Goal: Task Accomplishment & Management: Manage account settings

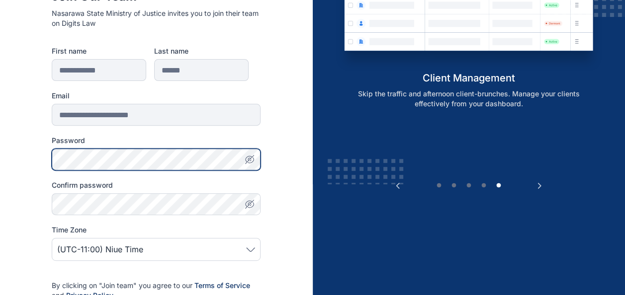
scroll to position [119, 0]
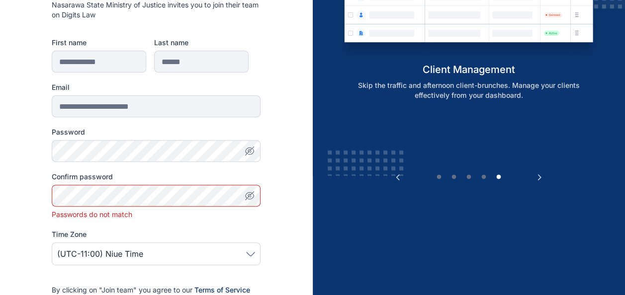
click at [247, 147] on icon "button" at bounding box center [250, 151] width 10 height 10
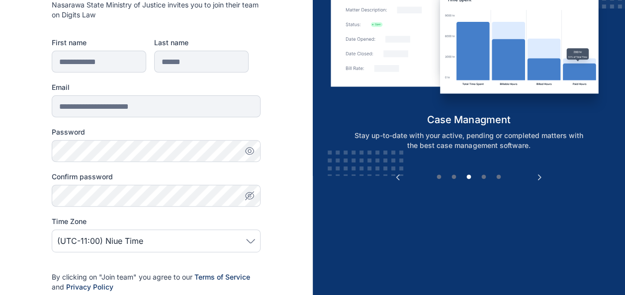
click at [254, 237] on span "(UTC-11:00) Niue Time" at bounding box center [156, 241] width 198 height 12
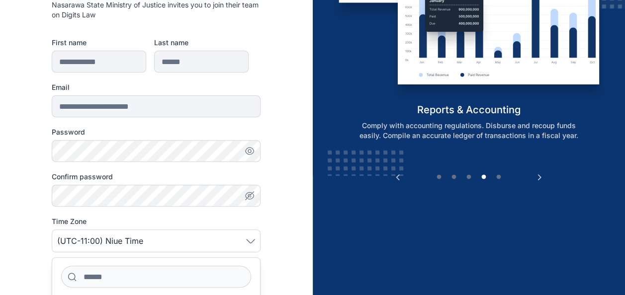
click at [254, 237] on span "(UTC-11:00) Niue Time" at bounding box center [156, 241] width 198 height 12
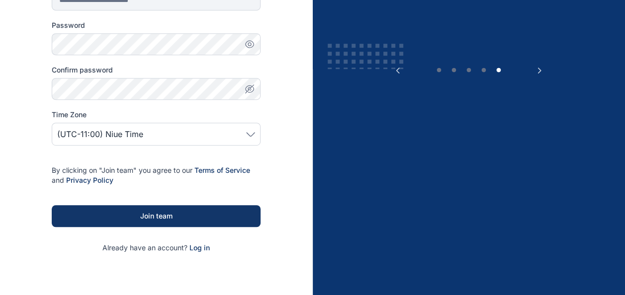
scroll to position [239, 0]
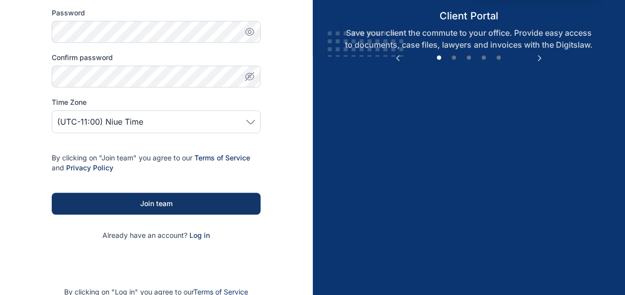
click at [254, 120] on icon at bounding box center [250, 122] width 9 height 4
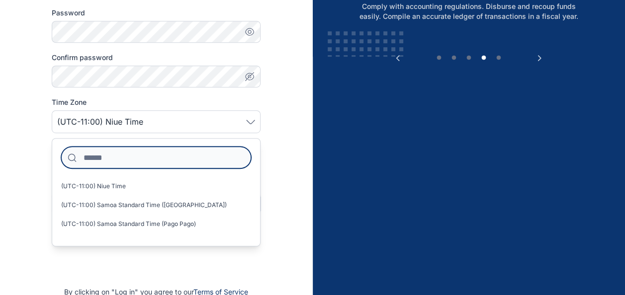
click at [149, 154] on input at bounding box center [156, 158] width 190 height 22
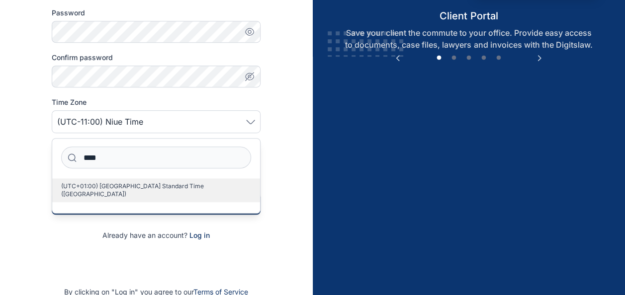
click at [133, 185] on span "(UTC+01:00) West Africa Standard Time (Lagos)" at bounding box center [152, 190] width 182 height 16
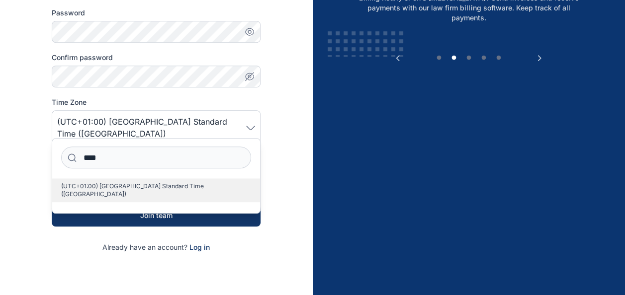
click at [133, 185] on span "(UTC+01:00) West Africa Standard Time (Lagos)" at bounding box center [152, 190] width 182 height 16
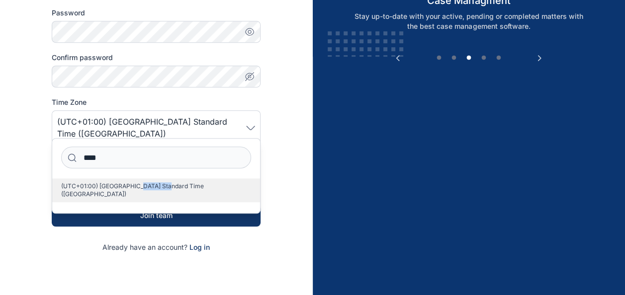
click at [133, 185] on span "(UTC+01:00) West Africa Standard Time (Lagos)" at bounding box center [152, 190] width 182 height 16
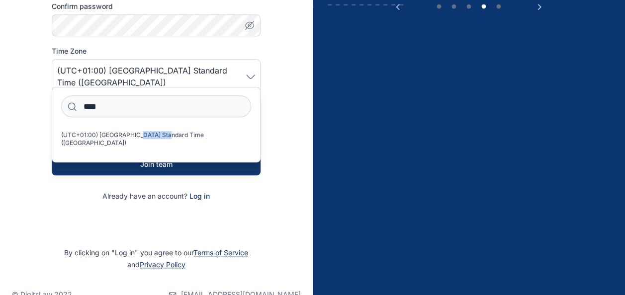
scroll to position [301, 0]
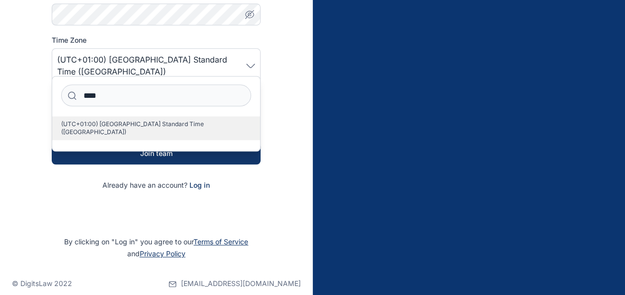
click at [188, 124] on span "(UTC+01:00) West Africa Standard Time (Lagos)" at bounding box center [152, 128] width 182 height 16
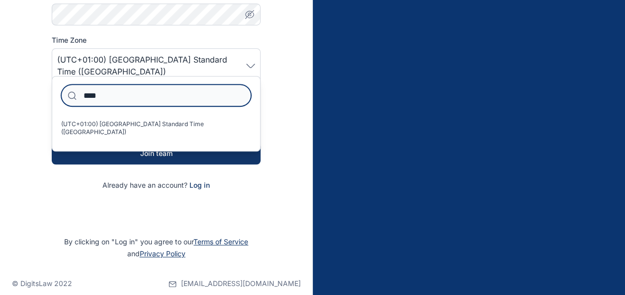
drag, startPoint x: 188, startPoint y: 124, endPoint x: 140, endPoint y: 98, distance: 54.0
click at [140, 98] on input "****" at bounding box center [156, 96] width 190 height 22
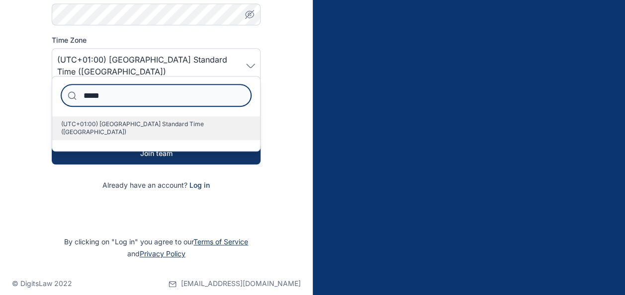
type input "*****"
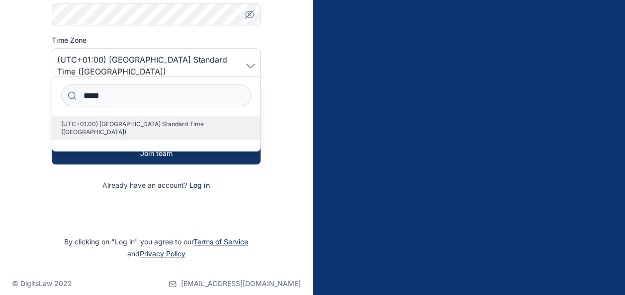
click at [73, 130] on label "(UTC+01:00) West Africa Standard Time (Lagos)" at bounding box center [156, 128] width 208 height 24
click at [74, 124] on span "(UTC+01:00) West Africa Standard Time (Lagos)" at bounding box center [152, 128] width 182 height 16
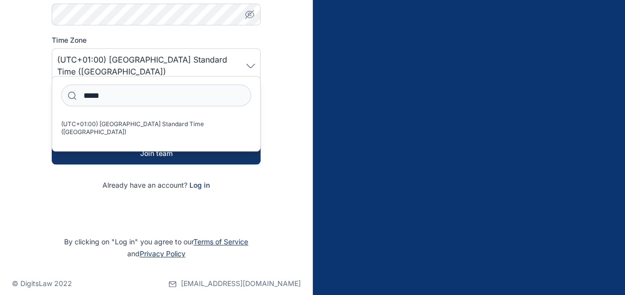
drag, startPoint x: 74, startPoint y: 124, endPoint x: 61, endPoint y: 174, distance: 51.4
click at [61, 180] on p "Already have an account? Log in" at bounding box center [156, 185] width 209 height 10
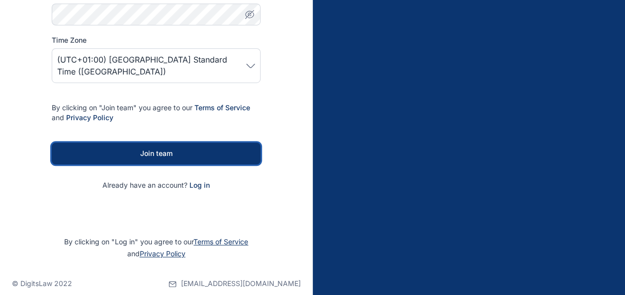
click at [189, 149] on div "Join team" at bounding box center [156, 154] width 177 height 10
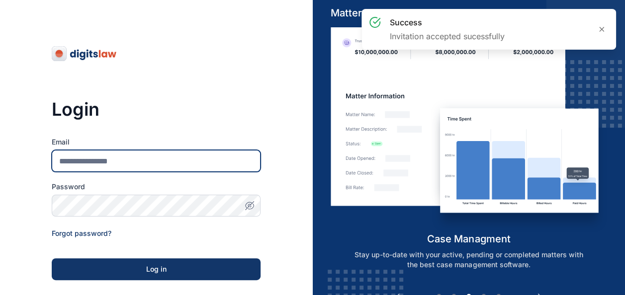
click at [137, 165] on input "Email" at bounding box center [156, 161] width 209 height 22
type input "**********"
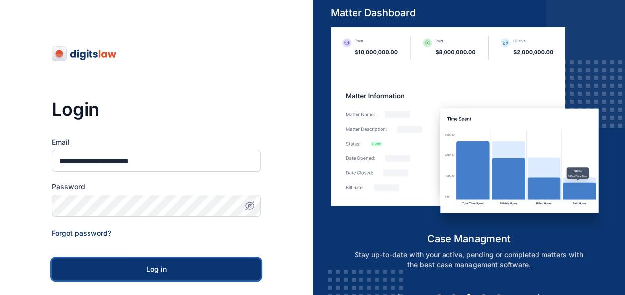
click at [131, 264] on button "Log in" at bounding box center [156, 270] width 209 height 22
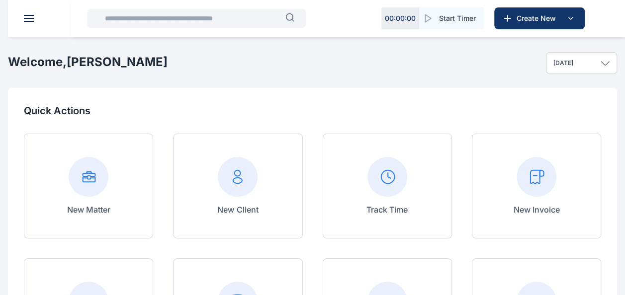
click at [29, 19] on button at bounding box center [29, 18] width 10 height 7
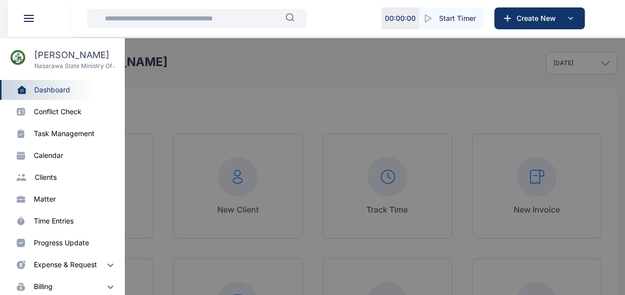
click at [57, 87] on div "dashboard" at bounding box center [52, 90] width 36 height 10
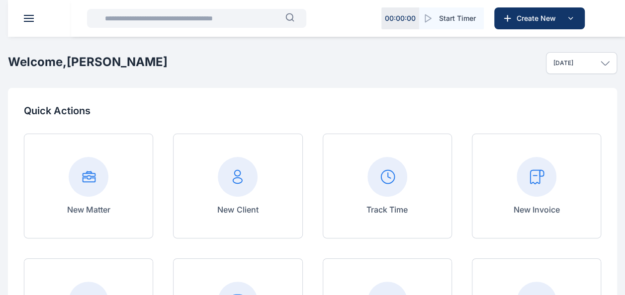
click at [22, 16] on header at bounding box center [320, 18] width 625 height 37
click at [27, 16] on button at bounding box center [29, 18] width 10 height 7
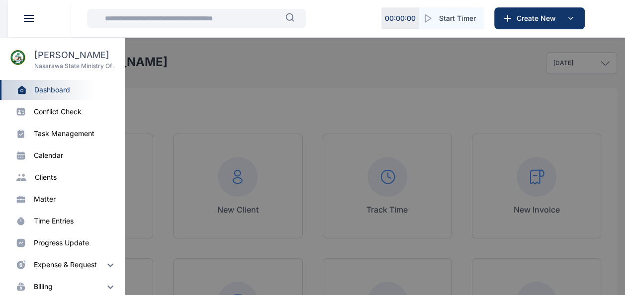
click at [51, 177] on div "clients" at bounding box center [46, 178] width 22 height 10
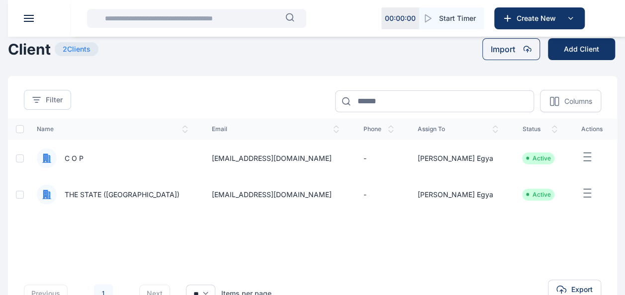
click at [31, 11] on header at bounding box center [320, 18] width 625 height 37
click at [31, 17] on button at bounding box center [29, 18] width 10 height 7
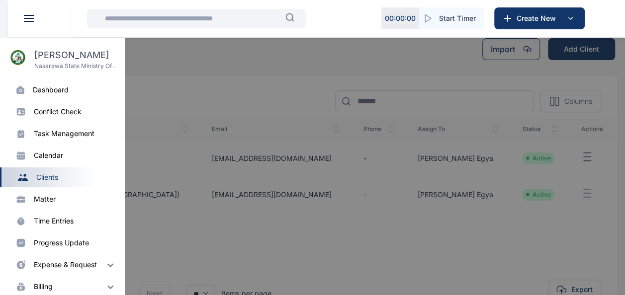
click at [53, 200] on div "matter" at bounding box center [45, 199] width 22 height 10
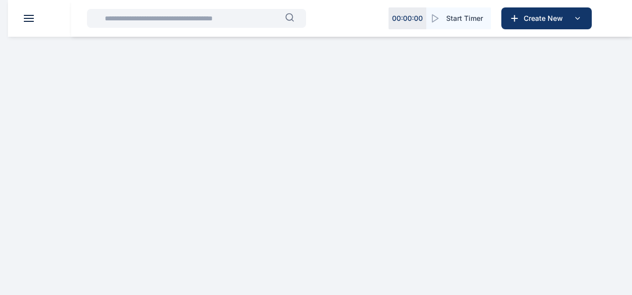
click at [53, 54] on html "00 : 00 : 00 Start Timer Create New Nasarawa State Ministry of Justice Dashboar…" at bounding box center [316, 27] width 632 height 54
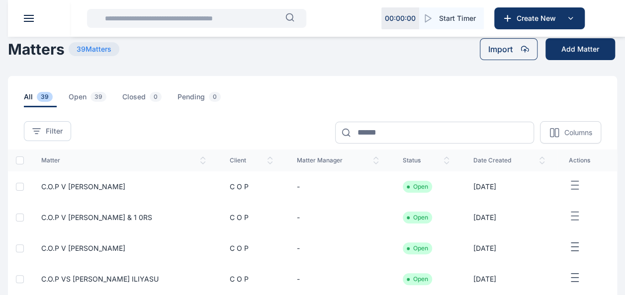
click at [32, 19] on button at bounding box center [29, 18] width 10 height 7
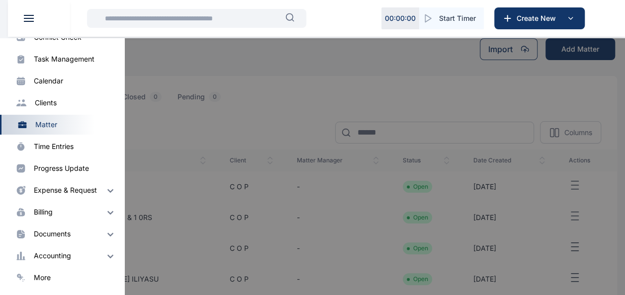
scroll to position [258, 0]
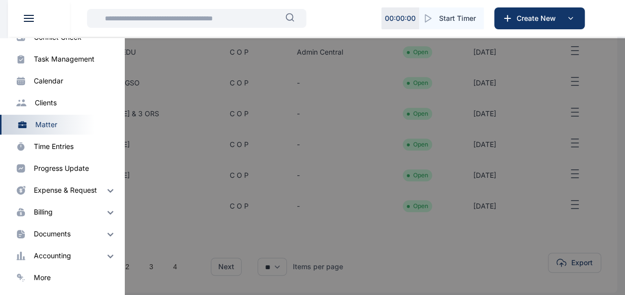
click at [29, 23] on header at bounding box center [320, 18] width 625 height 37
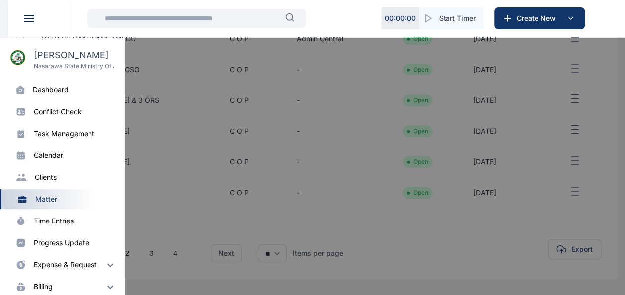
scroll to position [15, 0]
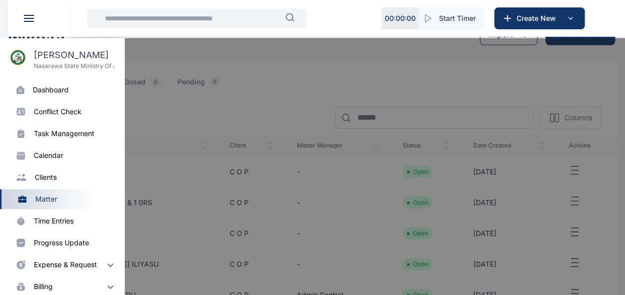
click at [76, 60] on p "[PERSON_NAME]" at bounding box center [74, 55] width 81 height 14
click at [15, 59] on img at bounding box center [18, 57] width 16 height 16
click at [66, 58] on p "[PERSON_NAME]" at bounding box center [74, 55] width 81 height 14
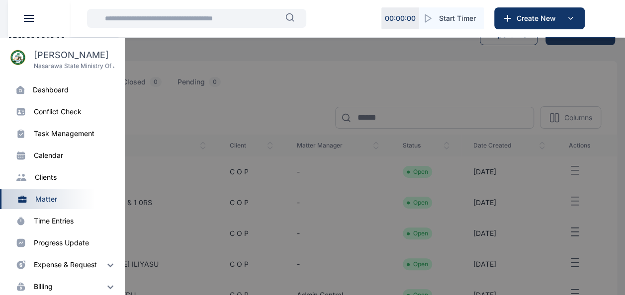
click at [30, 17] on button at bounding box center [29, 18] width 10 height 7
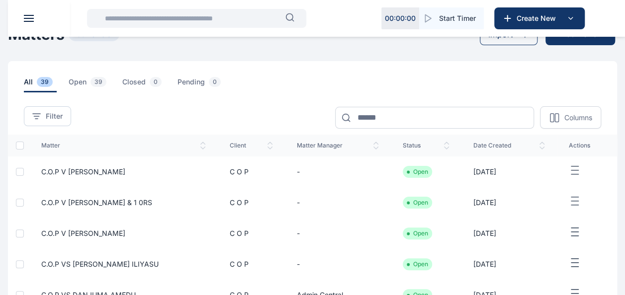
click at [30, 17] on button at bounding box center [29, 18] width 10 height 7
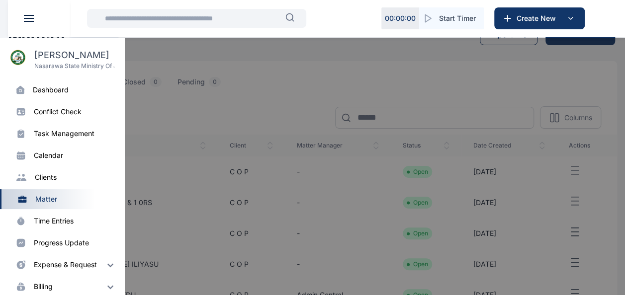
click at [26, 18] on span at bounding box center [29, 18] width 10 height 1
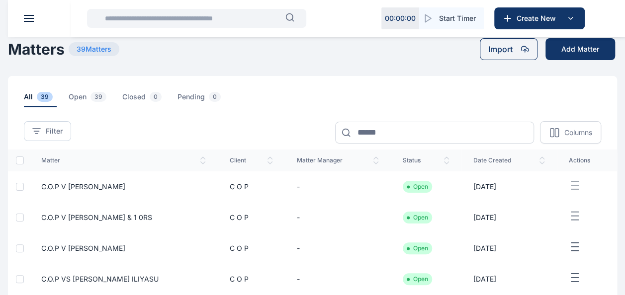
scroll to position [258, 0]
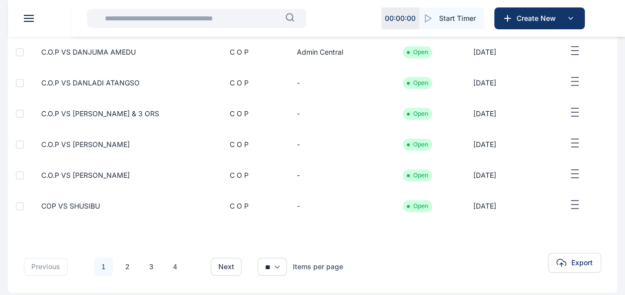
click at [27, 14] on header at bounding box center [320, 18] width 625 height 37
click at [26, 18] on span at bounding box center [29, 18] width 10 height 1
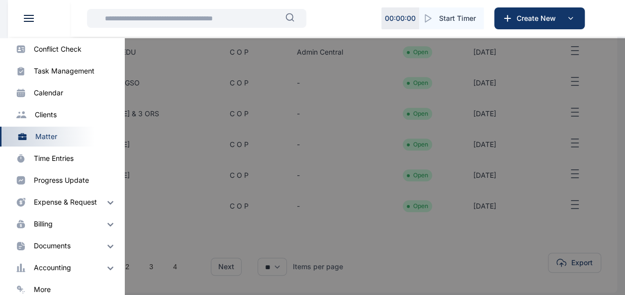
scroll to position [75, 0]
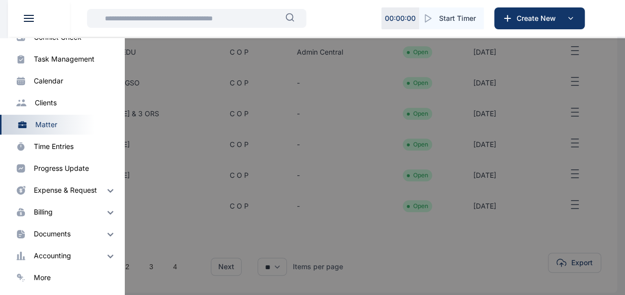
click at [42, 273] on div "more" at bounding box center [42, 278] width 17 height 10
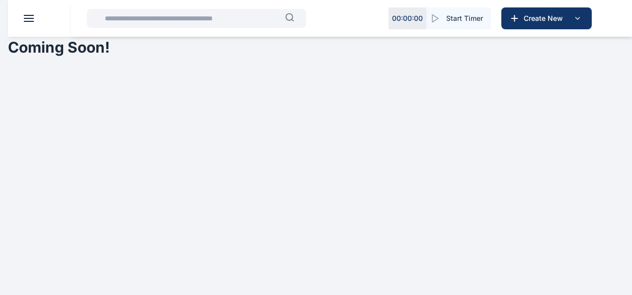
click at [26, 22] on header at bounding box center [324, 18] width 632 height 37
click at [27, 18] on span at bounding box center [29, 18] width 10 height 1
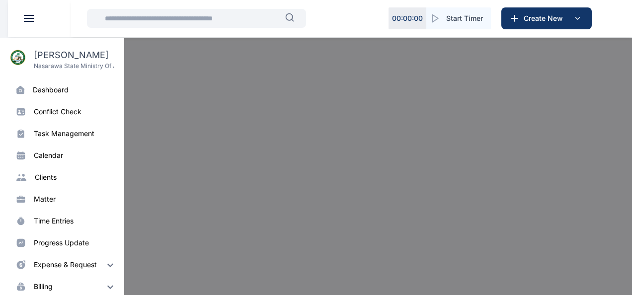
click at [27, 18] on span at bounding box center [29, 18] width 10 height 1
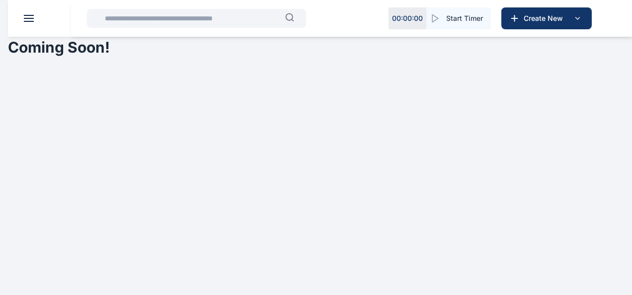
click at [27, 18] on span at bounding box center [29, 18] width 10 height 1
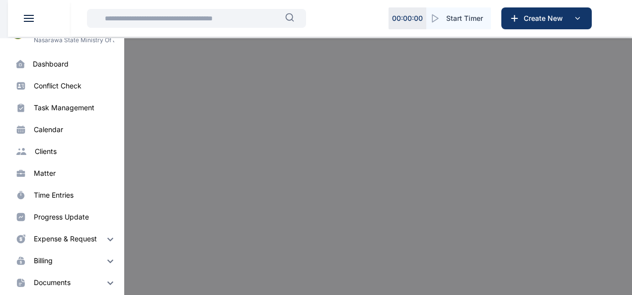
scroll to position [75, 0]
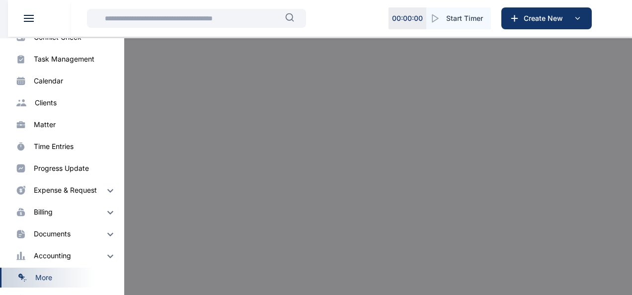
click at [36, 272] on div "Metrics more" at bounding box center [62, 278] width 124 height 20
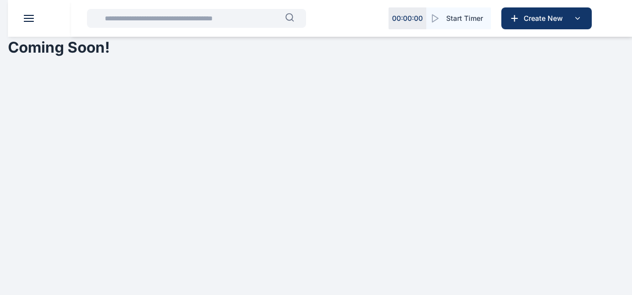
click at [26, 14] on header at bounding box center [324, 18] width 632 height 37
click at [25, 20] on button at bounding box center [29, 18] width 10 height 7
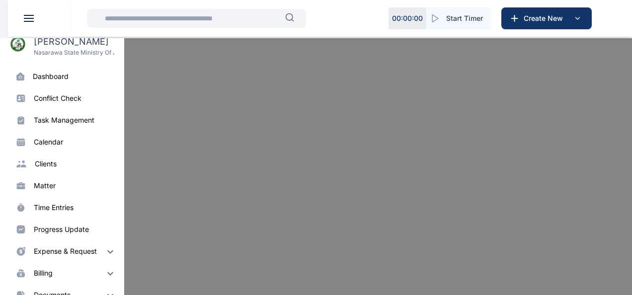
scroll to position [0, 0]
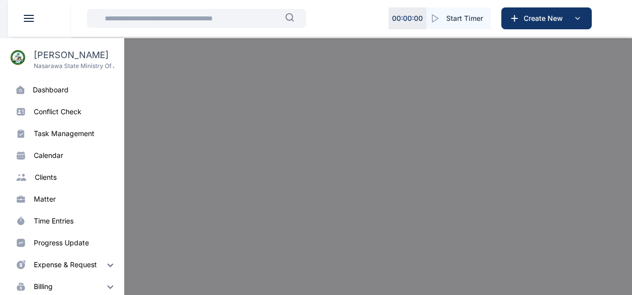
click at [13, 60] on img at bounding box center [18, 57] width 16 height 16
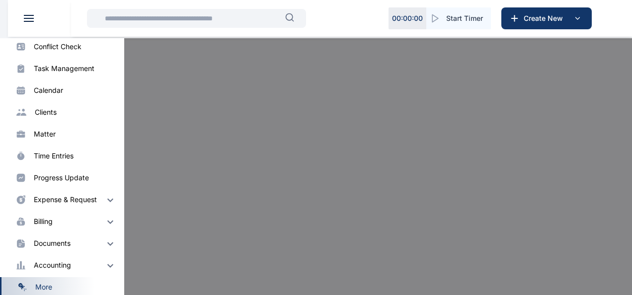
scroll to position [75, 0]
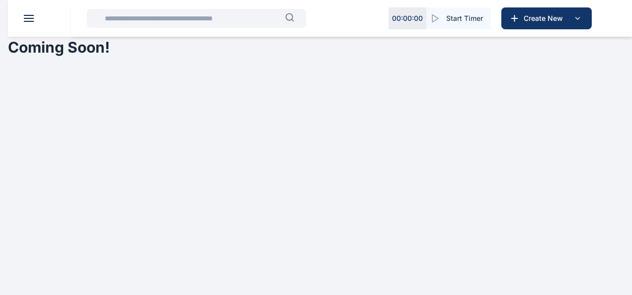
click at [32, 22] on header at bounding box center [324, 18] width 632 height 37
click at [29, 20] on button at bounding box center [29, 18] width 10 height 7
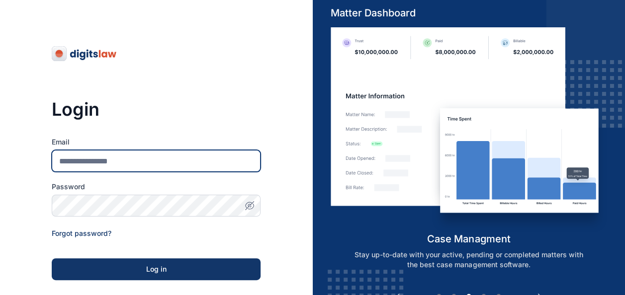
click at [94, 166] on input "Email" at bounding box center [156, 161] width 209 height 22
type input "**********"
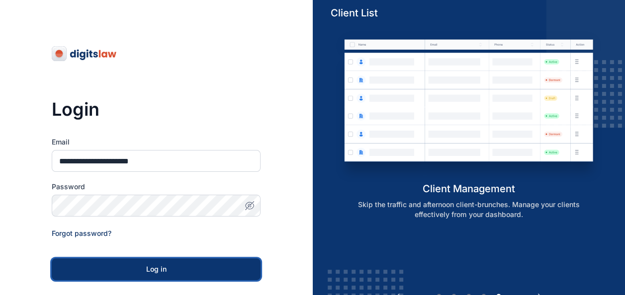
click at [145, 270] on div "Log in" at bounding box center [156, 270] width 177 height 10
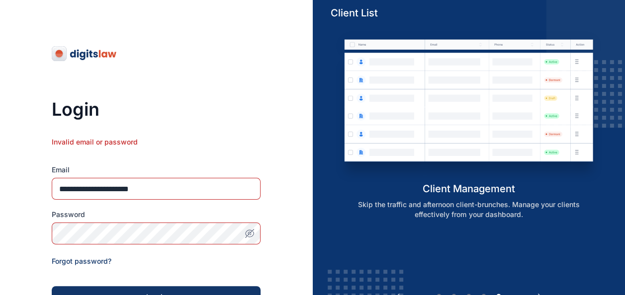
click at [252, 230] on icon "button" at bounding box center [250, 234] width 10 height 10
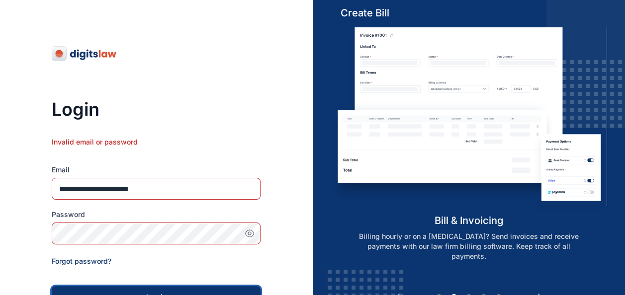
click at [189, 288] on button "Log in" at bounding box center [156, 297] width 209 height 22
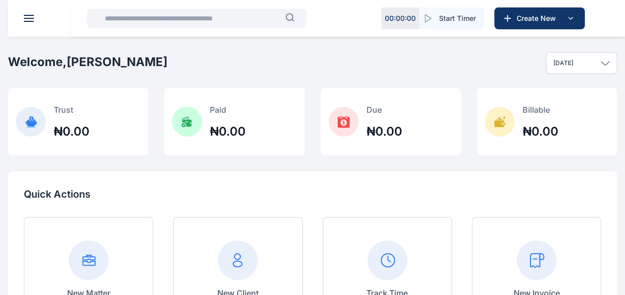
click at [29, 15] on span at bounding box center [29, 15] width 10 height 1
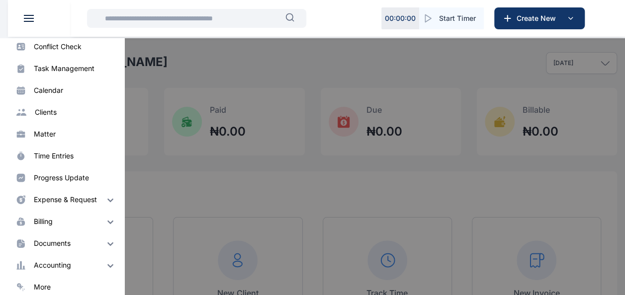
scroll to position [75, 0]
